Goal: Task Accomplishment & Management: Complete application form

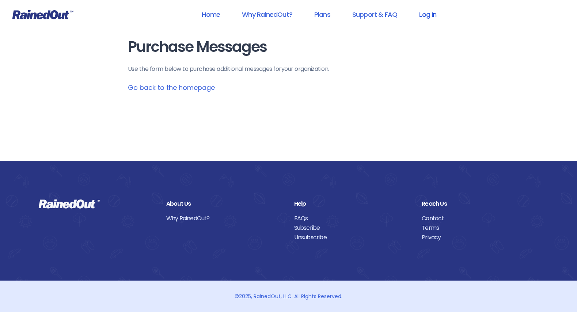
click at [428, 12] on link "Log In" at bounding box center [428, 14] width 36 height 16
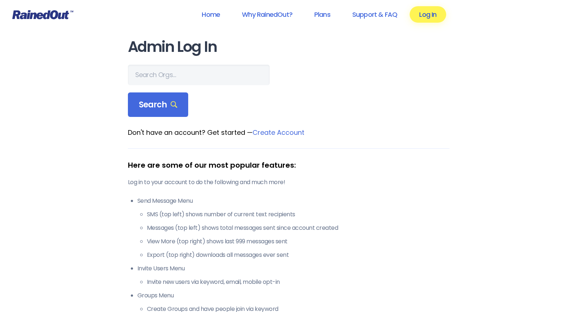
click at [434, 14] on link "Log In" at bounding box center [428, 14] width 36 height 16
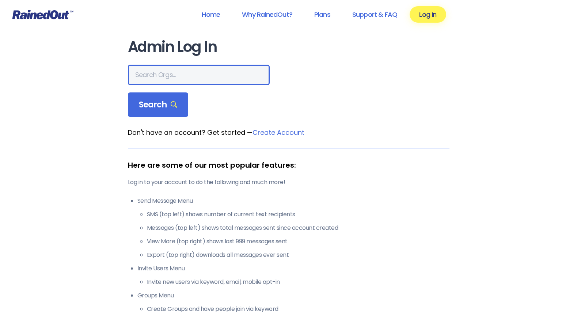
click at [193, 74] on input "text" at bounding box center [199, 75] width 142 height 20
type input "broadview"
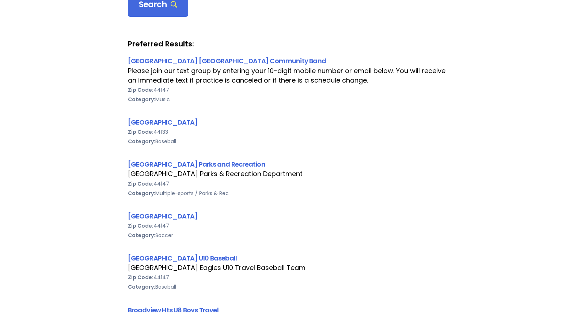
scroll to position [110, 0]
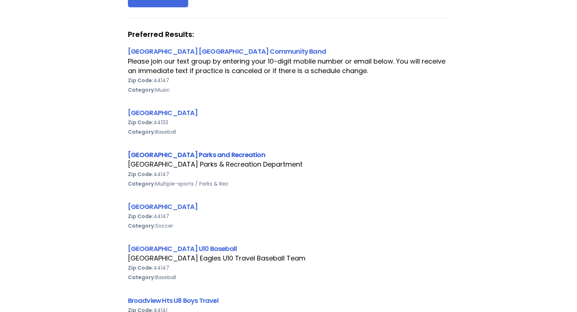
click at [224, 155] on link "[GEOGRAPHIC_DATA] Parks and Recreation" at bounding box center [196, 154] width 137 height 9
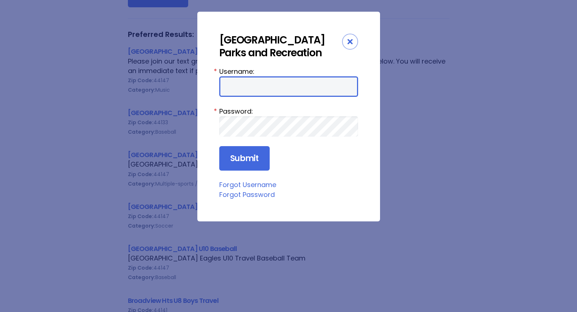
click at [272, 91] on input "Username:" at bounding box center [288, 86] width 139 height 20
type input "broadviewheights"
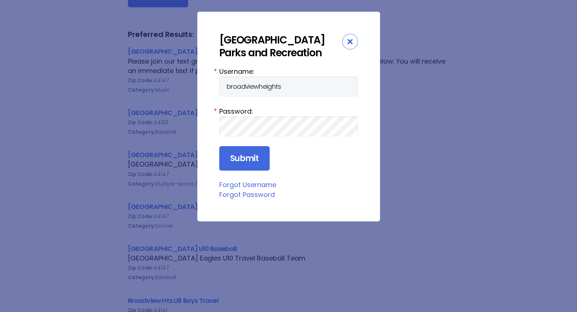
drag, startPoint x: 254, startPoint y: 149, endPoint x: 248, endPoint y: 146, distance: 6.9
click at [252, 148] on input "Submit" at bounding box center [244, 158] width 50 height 25
